Goal: Transaction & Acquisition: Purchase product/service

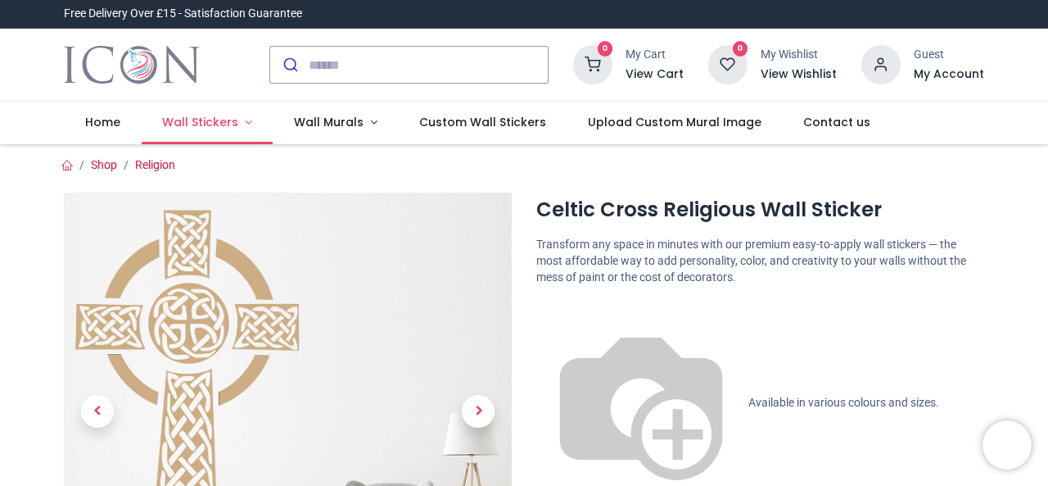
click at [213, 127] on span "Wall Stickers" at bounding box center [200, 122] width 76 height 16
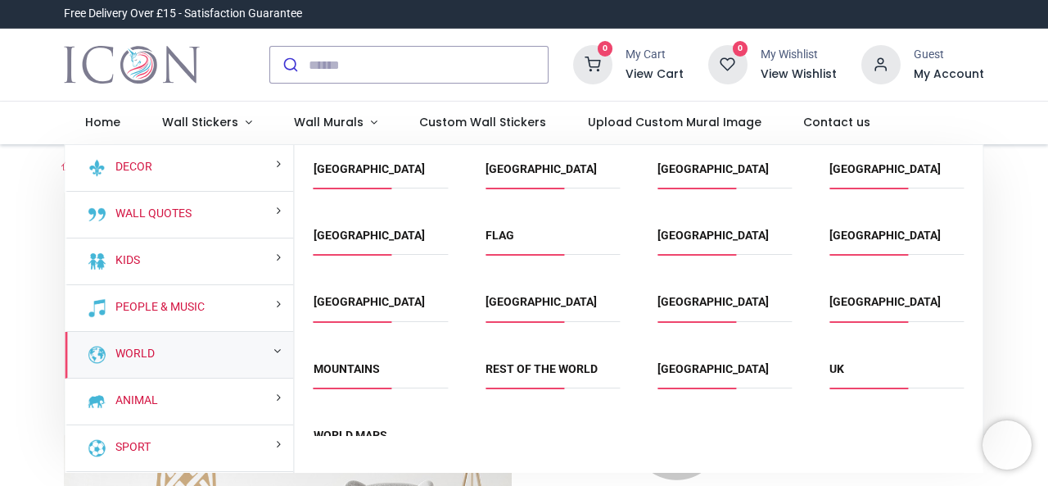
click at [269, 355] on div "World" at bounding box center [179, 355] width 229 height 47
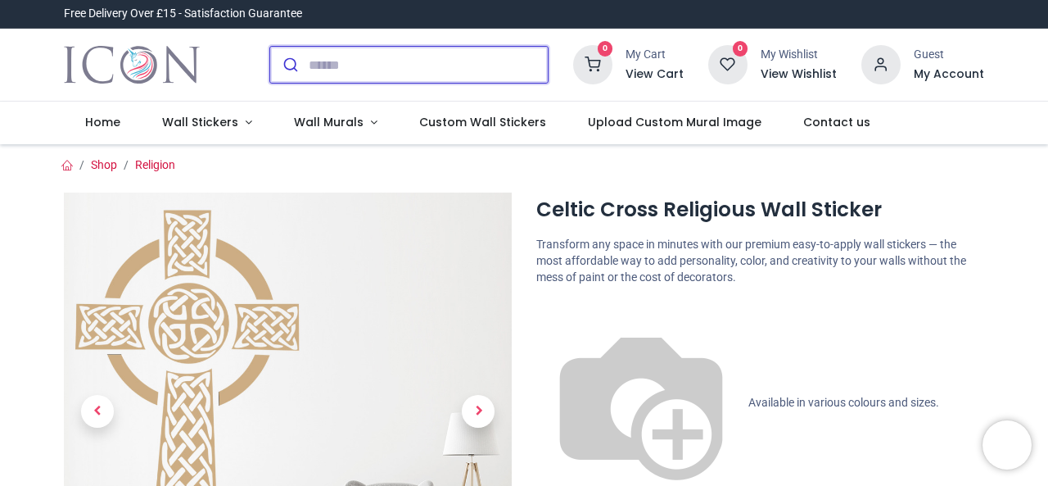
click at [397, 61] on input "search" at bounding box center [428, 65] width 239 height 36
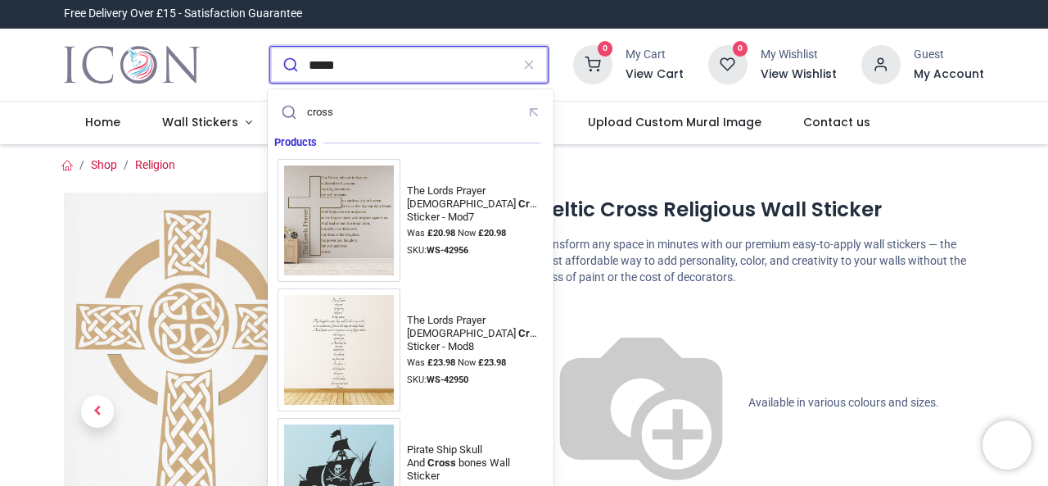
type input "*****"
click at [270, 47] on button "submit" at bounding box center [289, 65] width 38 height 36
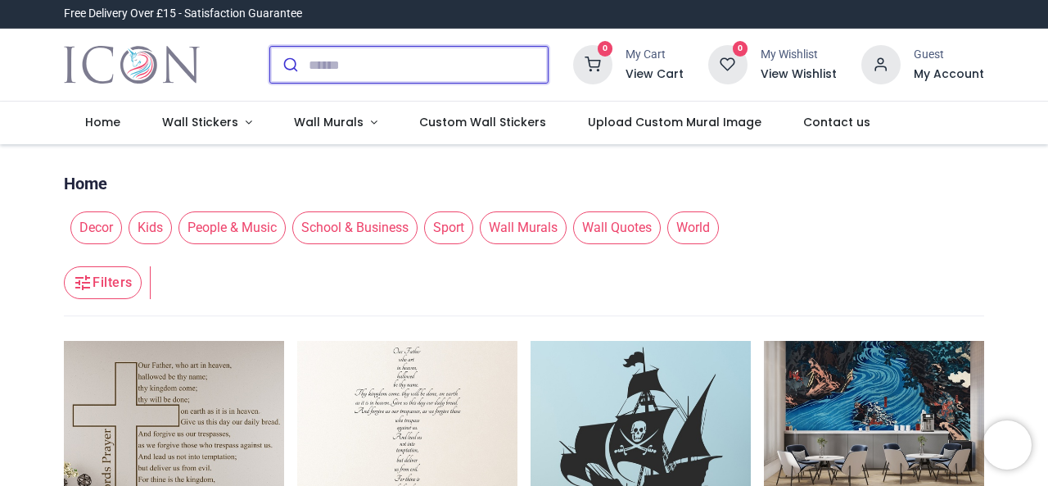
click at [399, 64] on input "search" at bounding box center [428, 65] width 239 height 36
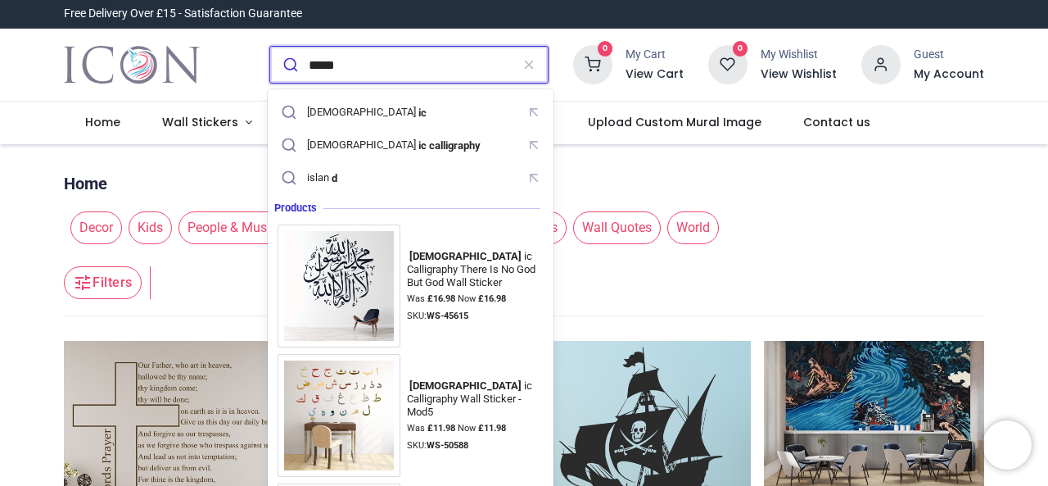
type input "*****"
click at [270, 47] on button "submit" at bounding box center [289, 65] width 38 height 36
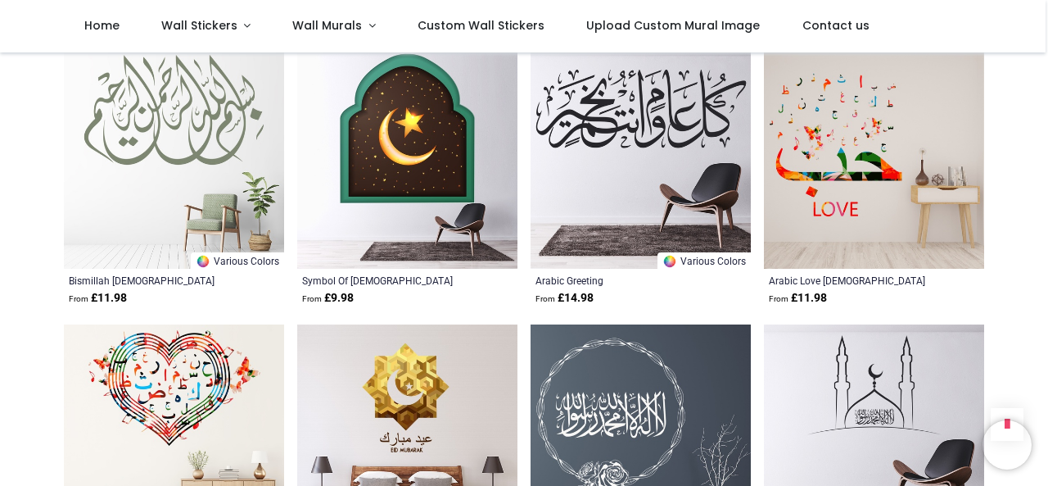
scroll to position [1080, 0]
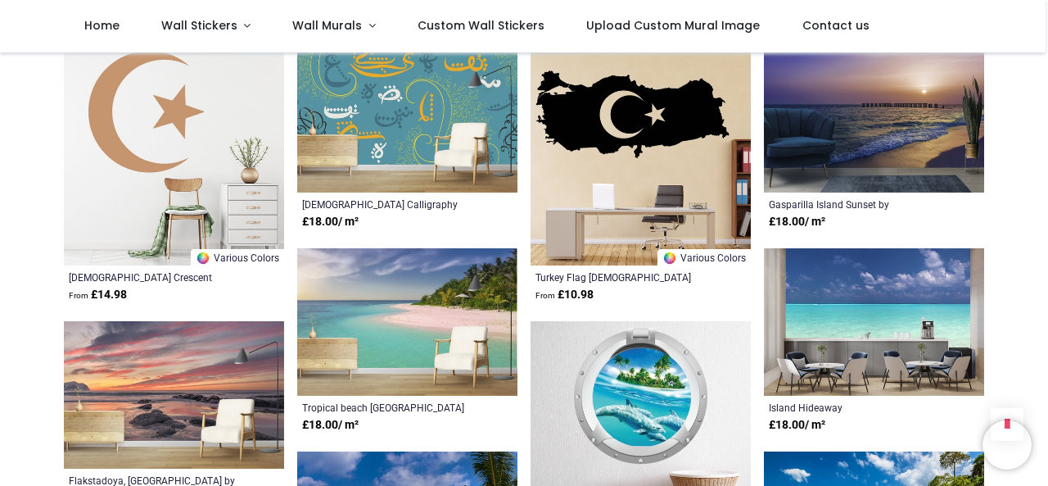
scroll to position [2135, 0]
click at [143, 227] on img at bounding box center [174, 155] width 220 height 220
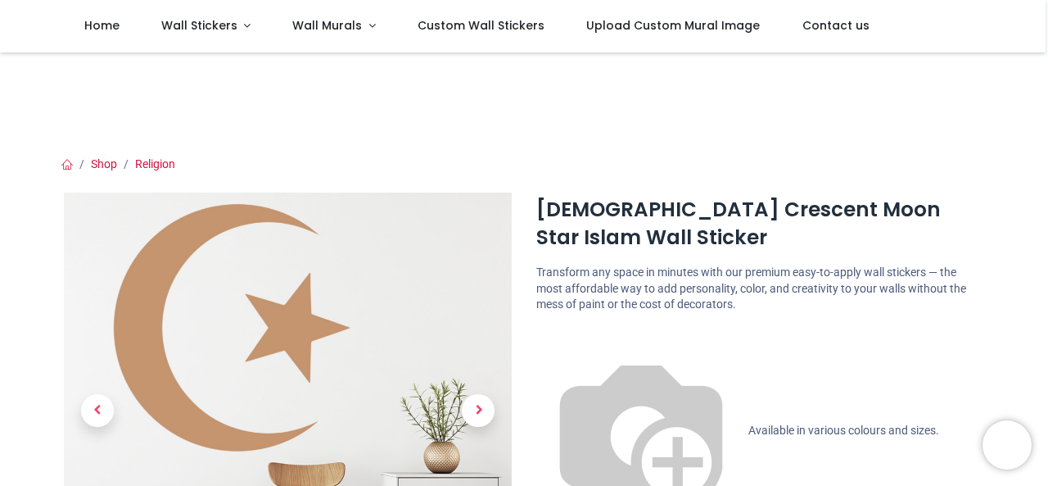
scroll to position [117, 0]
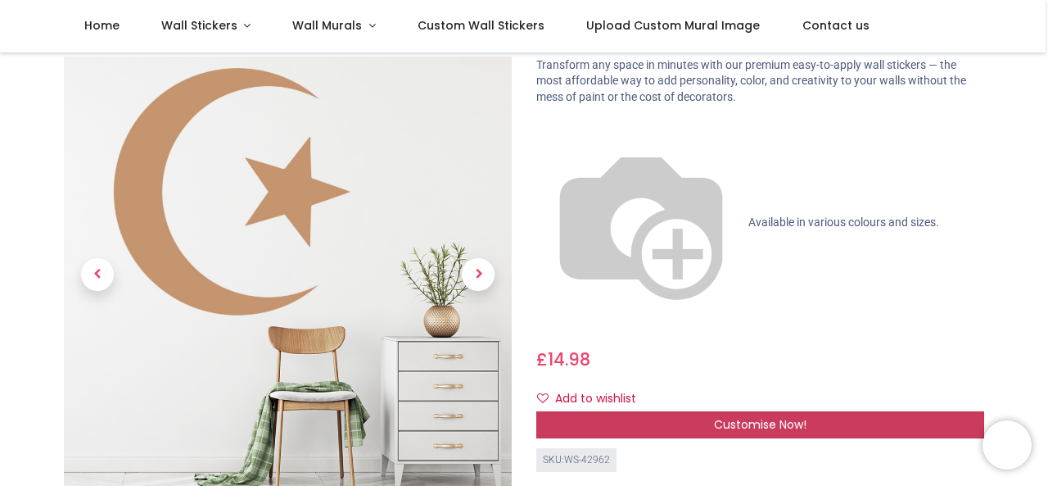
click at [637, 411] on div "Customise Now!" at bounding box center [761, 425] width 448 height 28
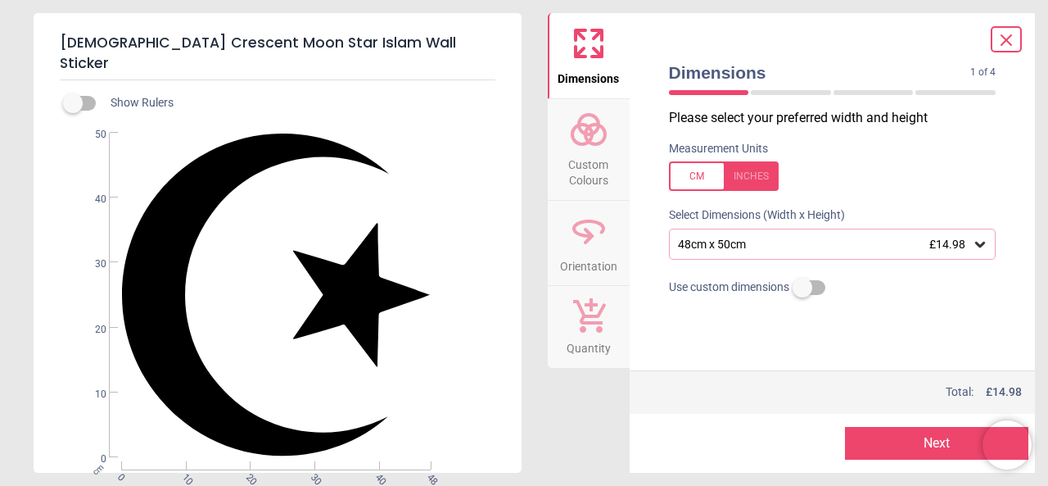
click at [755, 239] on div "48cm x 50cm £14.98" at bounding box center [825, 245] width 297 height 14
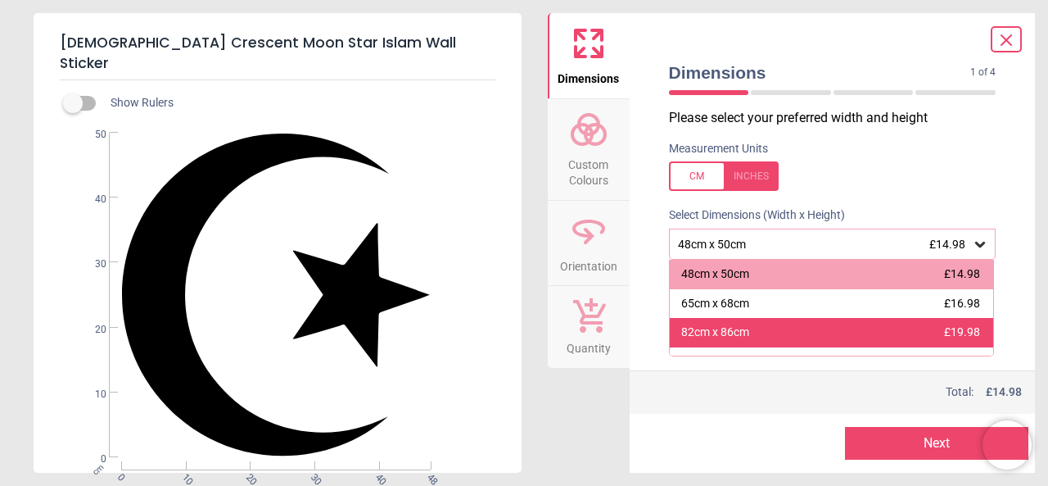
click at [762, 329] on div "82cm x 86cm £19.98" at bounding box center [832, 332] width 324 height 29
